Goal: Check status: Check status

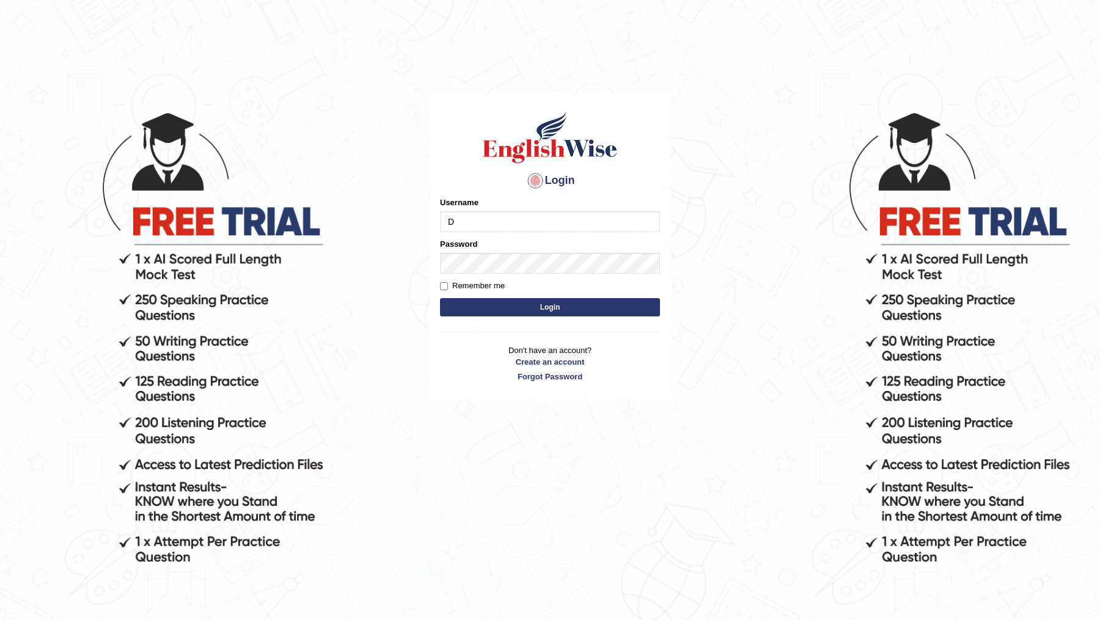
type input "DR1915"
click at [510, 274] on form "Please fix the following errors: Username DR1915 Password Remember me Login" at bounding box center [550, 258] width 220 height 123
click at [440, 298] on button "Login" at bounding box center [550, 307] width 220 height 18
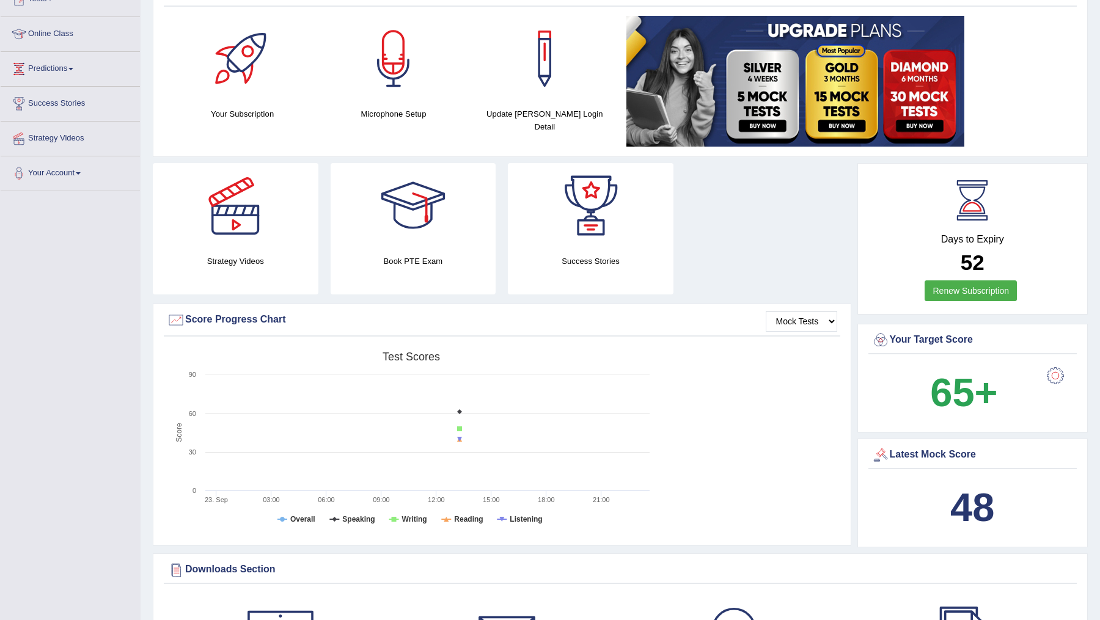
scroll to position [158, 0]
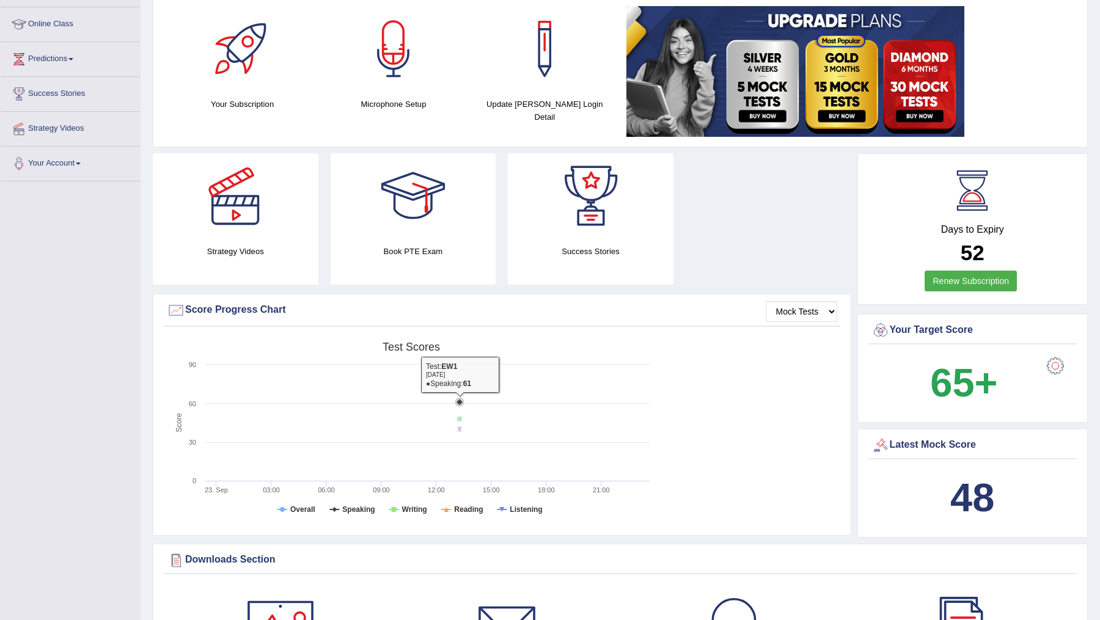
click at [704, 406] on div "Created with Highcharts 7.1.2 Score Test scores Overall Speaking Writing Readin…" at bounding box center [502, 432] width 677 height 193
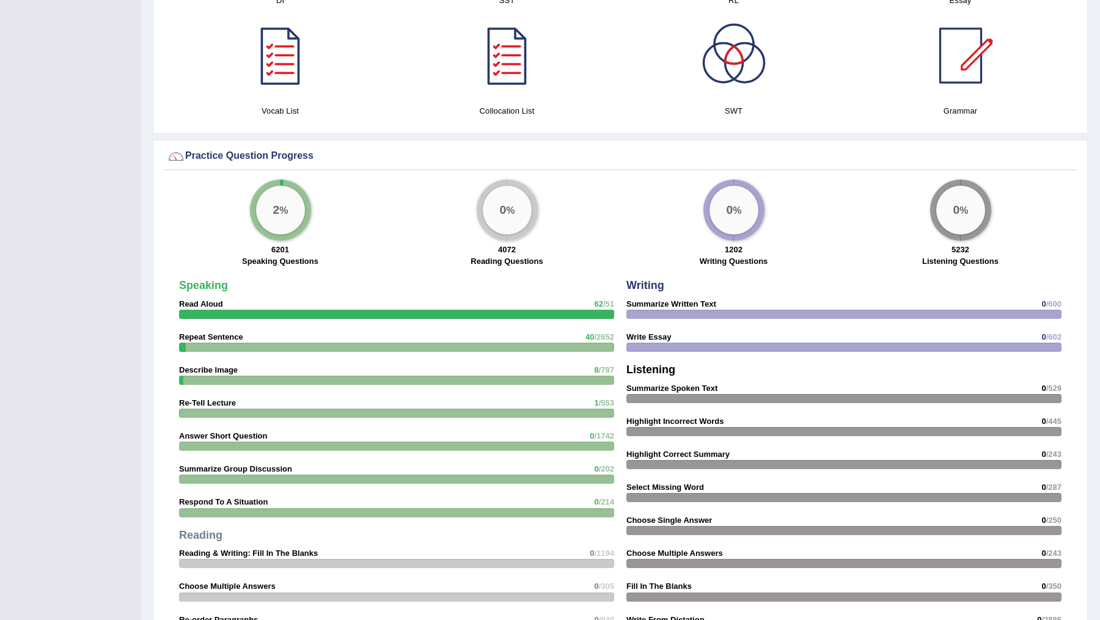
scroll to position [1325, 0]
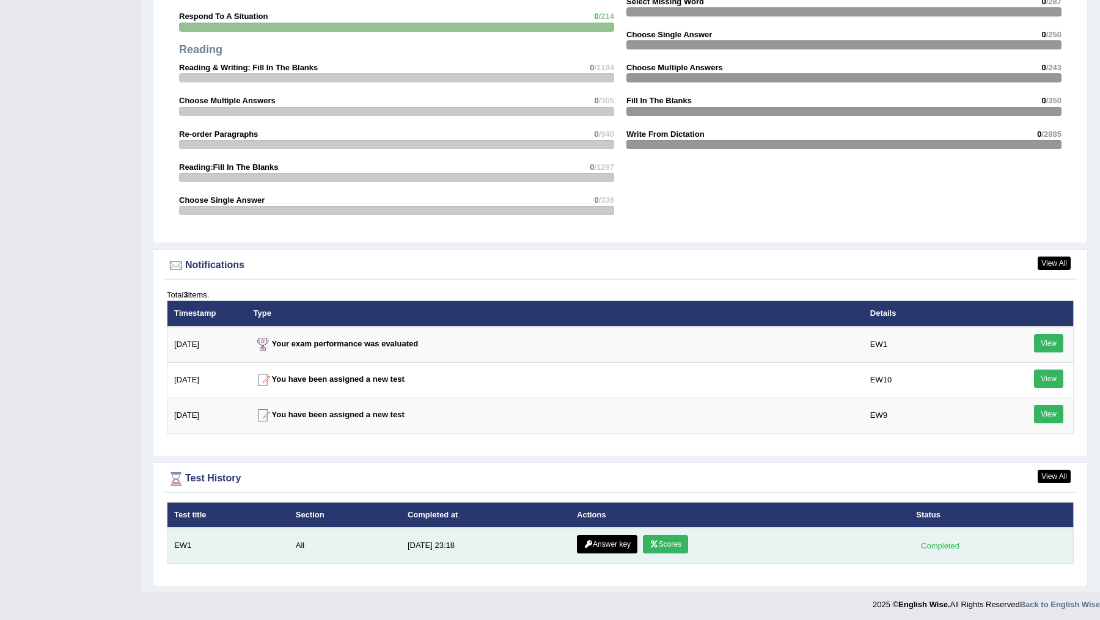
click at [655, 545] on link "Scores" at bounding box center [665, 544] width 45 height 18
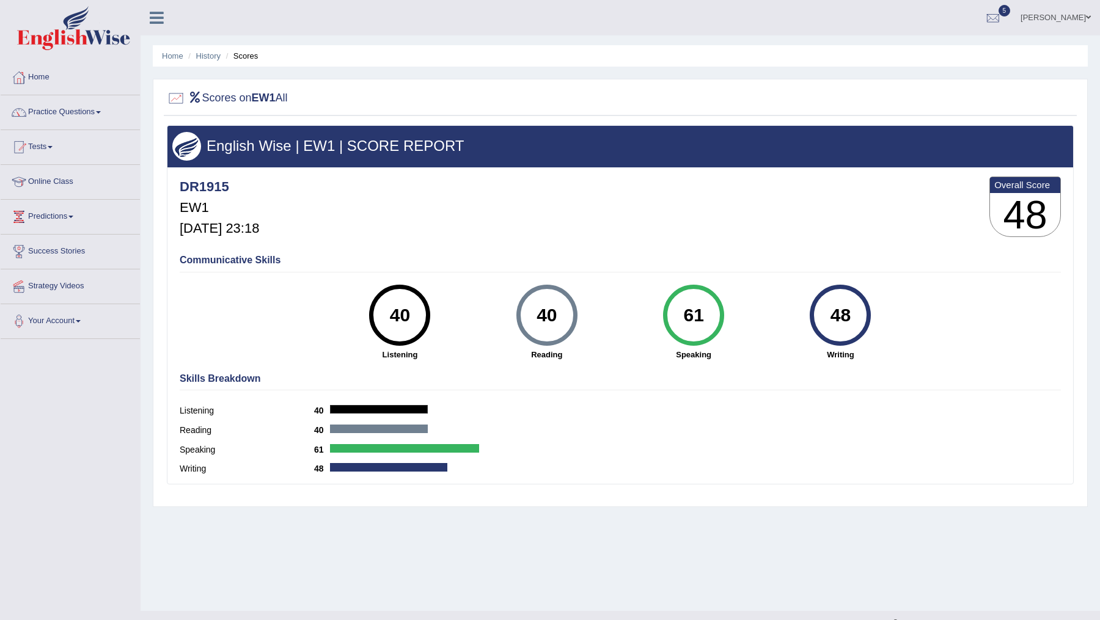
scroll to position [21, 0]
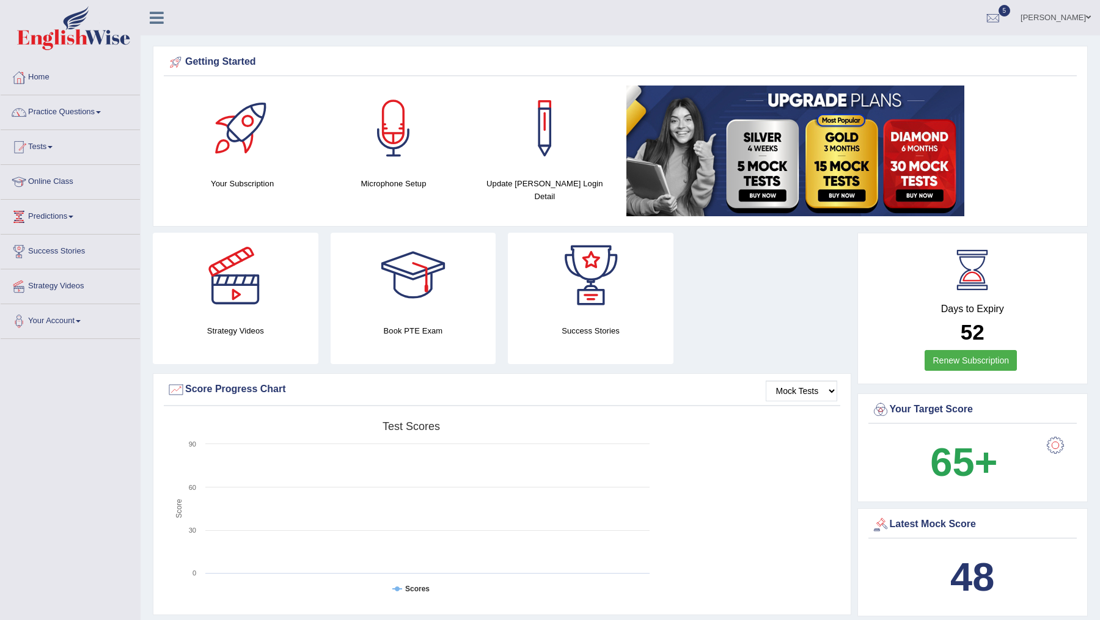
scroll to position [1247, 0]
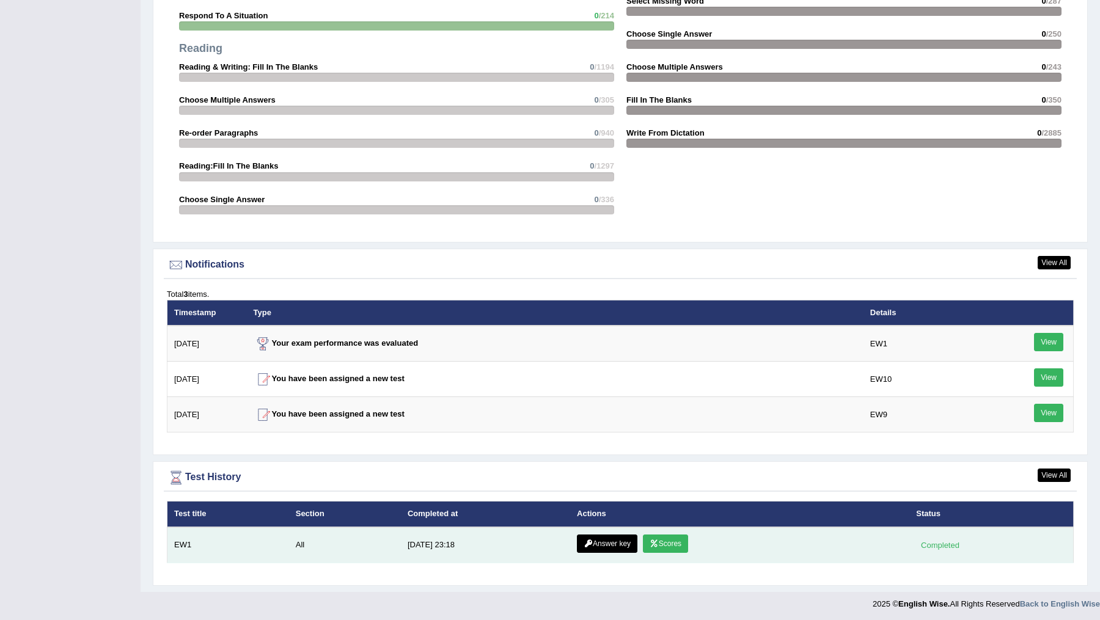
click at [591, 545] on link "Answer key" at bounding box center [607, 544] width 61 height 18
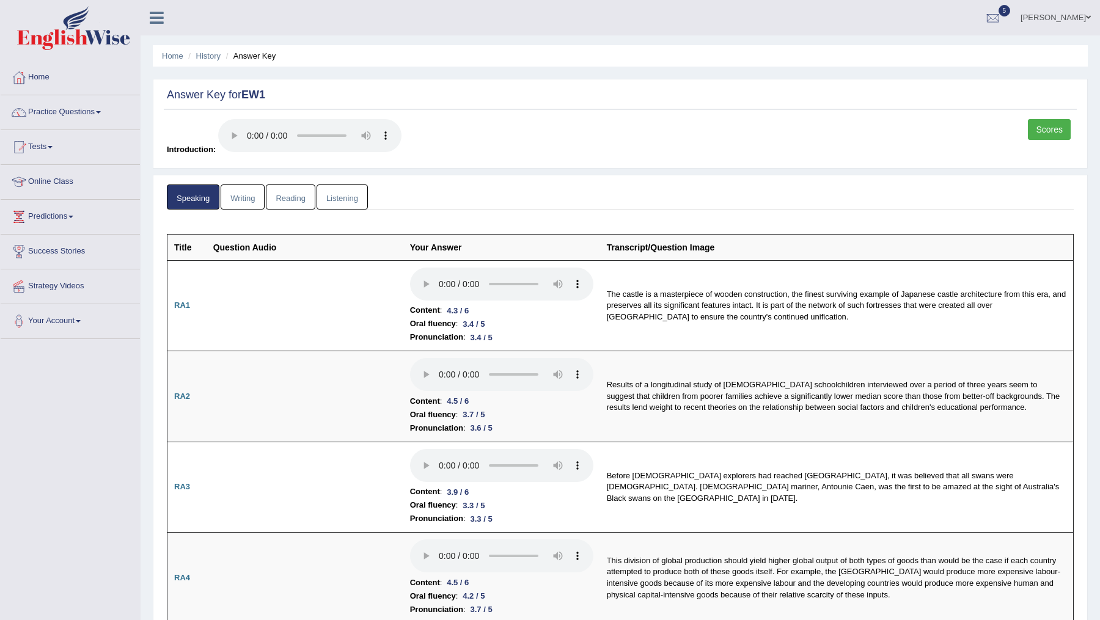
click at [237, 195] on link "Writing" at bounding box center [243, 197] width 44 height 25
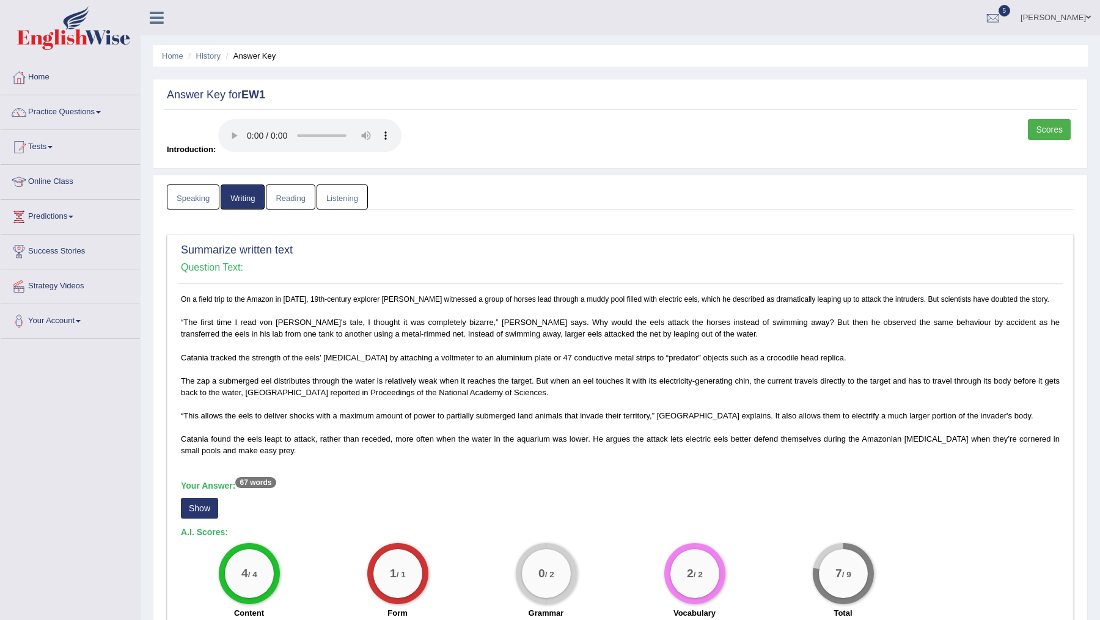
click at [285, 197] on link "Reading" at bounding box center [290, 197] width 49 height 25
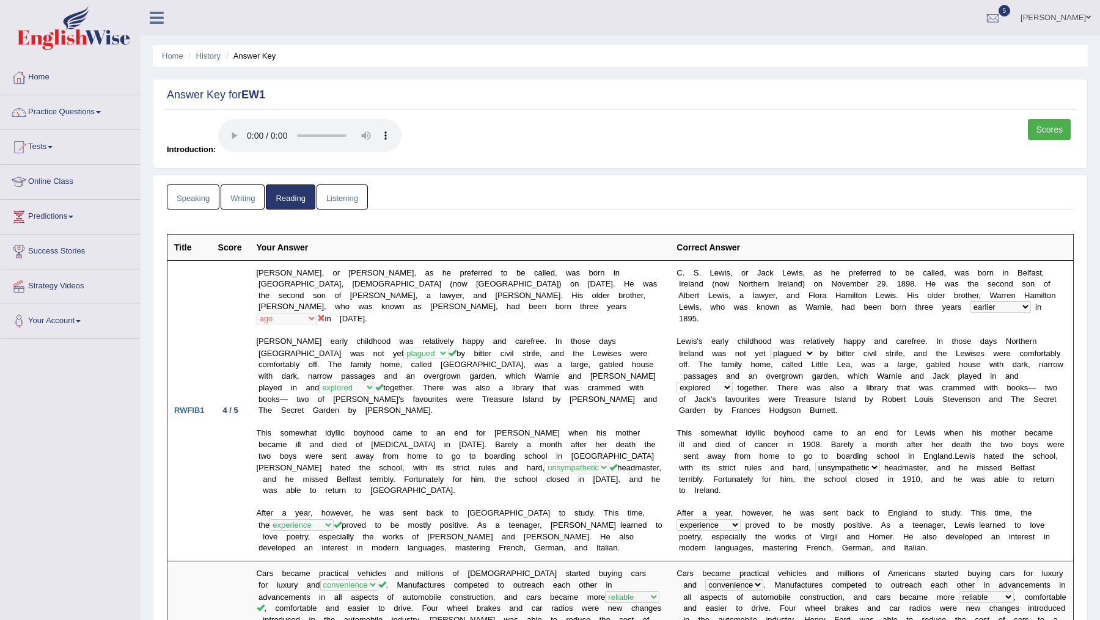
click at [344, 190] on link "Listening" at bounding box center [342, 197] width 51 height 25
